Goal: Task Accomplishment & Management: Use online tool/utility

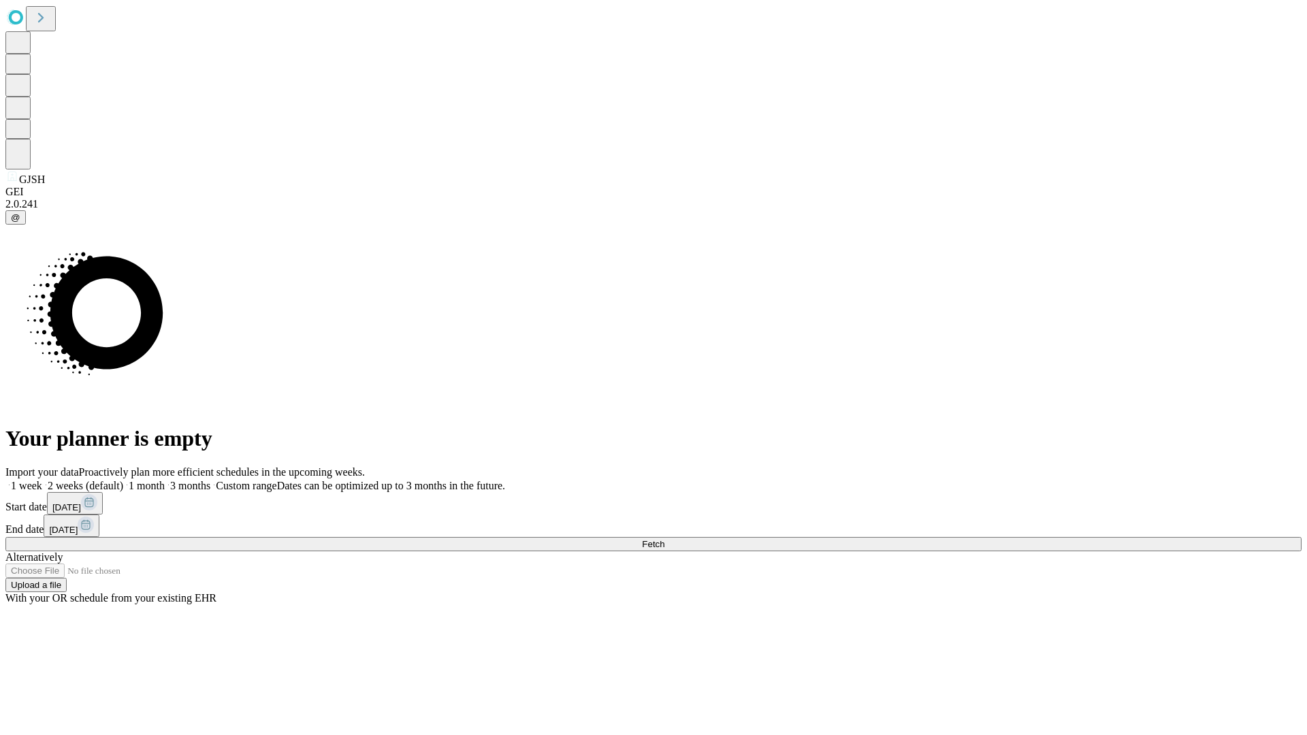
click at [664, 539] on span "Fetch" at bounding box center [653, 544] width 22 height 10
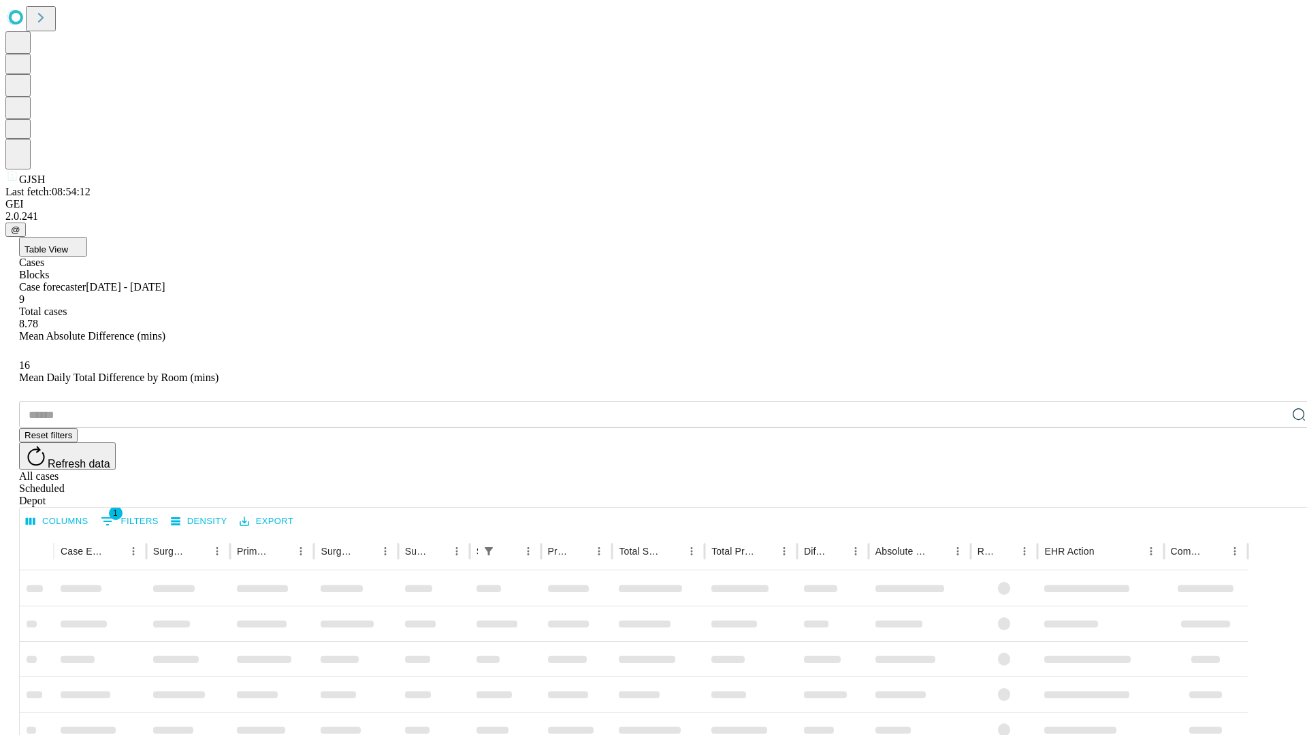
click at [1271, 495] on div "Depot" at bounding box center [667, 501] width 1296 height 12
